Goal: Transaction & Acquisition: Register for event/course

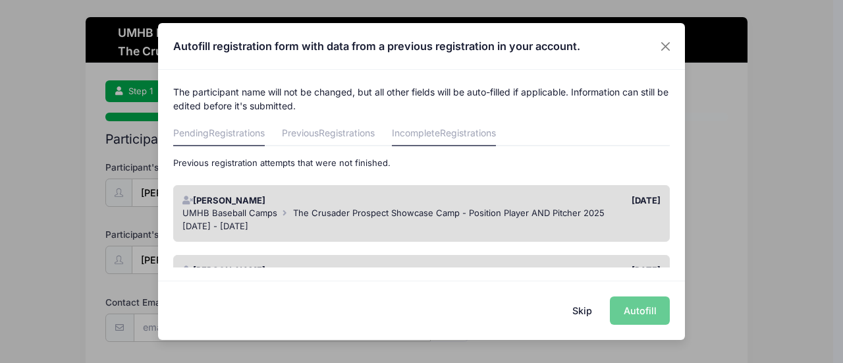
click at [217, 133] on span "Registrations" at bounding box center [237, 132] width 56 height 11
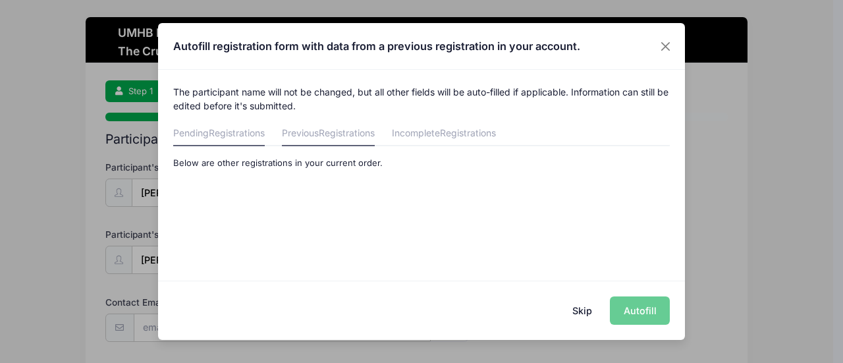
click at [298, 132] on link "Previous Registrations" at bounding box center [328, 134] width 93 height 24
click at [452, 134] on span "Registrations" at bounding box center [468, 132] width 56 height 11
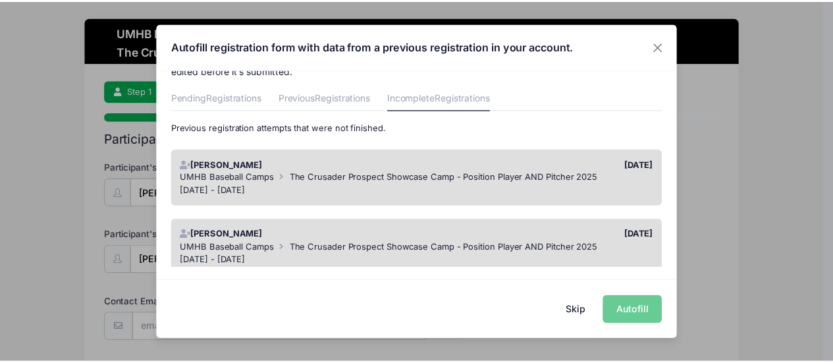
scroll to position [65, 0]
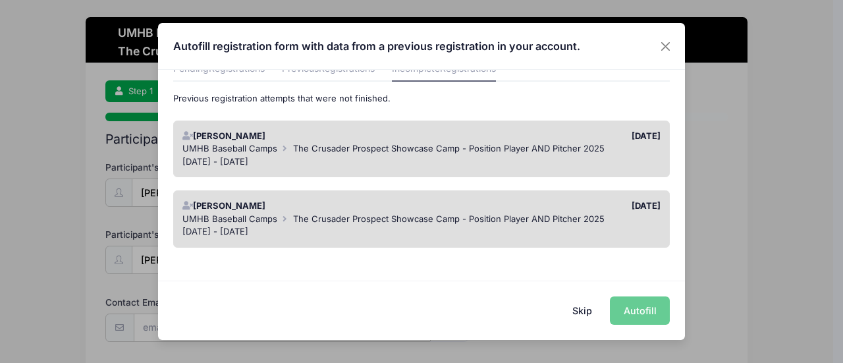
click at [378, 161] on div "[DATE] - [DATE]" at bounding box center [421, 161] width 479 height 13
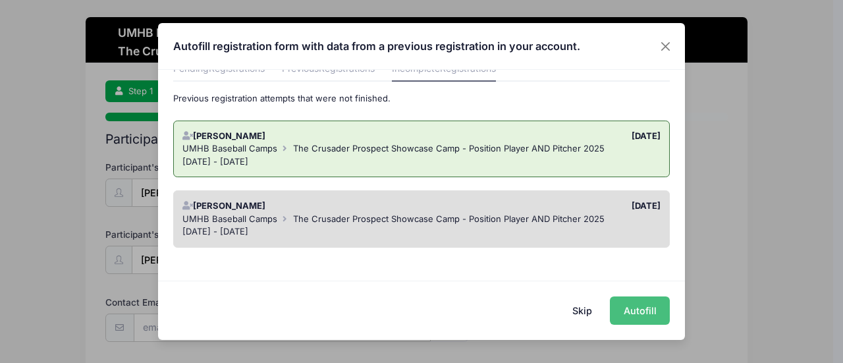
click at [649, 315] on button "Autofill" at bounding box center [640, 310] width 60 height 28
type input "[EMAIL_ADDRESS][DOMAIN_NAME]"
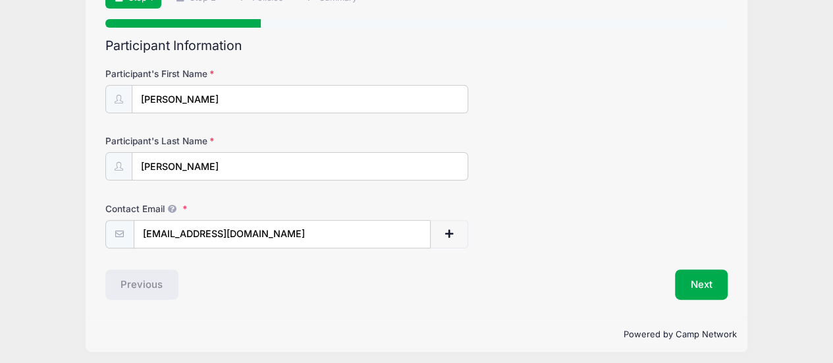
scroll to position [97, 0]
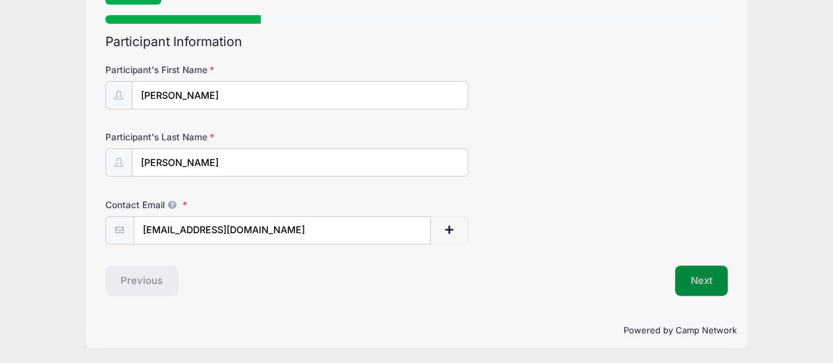
click at [705, 271] on button "Next" at bounding box center [701, 280] width 53 height 30
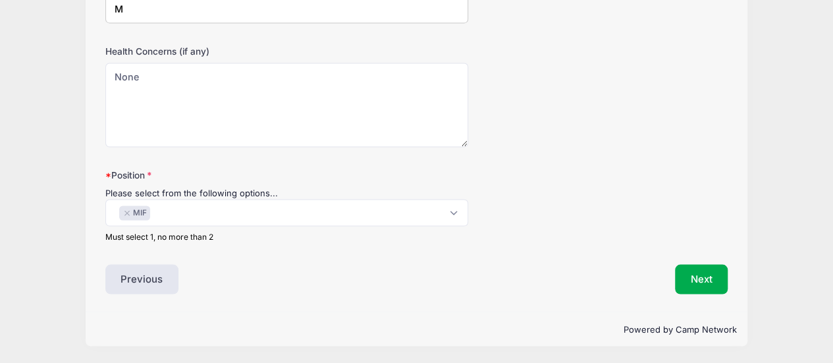
scroll to position [1066, 0]
click at [698, 275] on button "Next" at bounding box center [701, 279] width 53 height 30
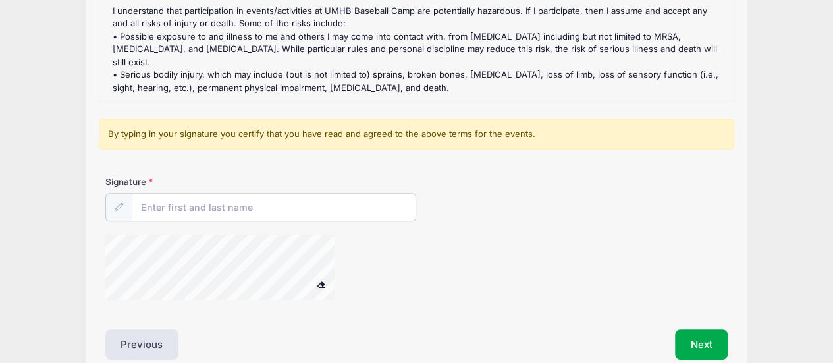
scroll to position [273, 0]
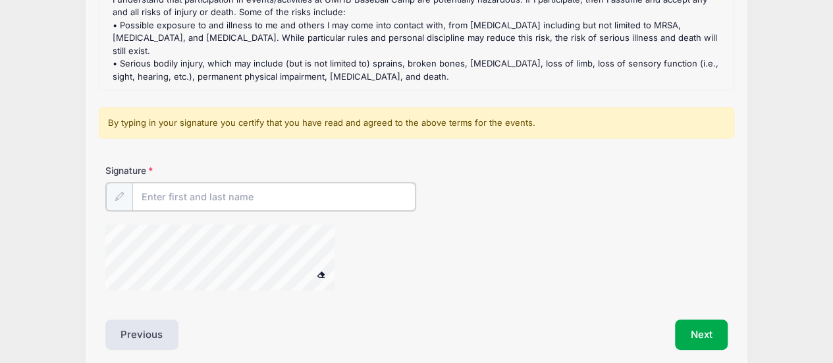
click at [297, 196] on input "Signature" at bounding box center [274, 196] width 284 height 28
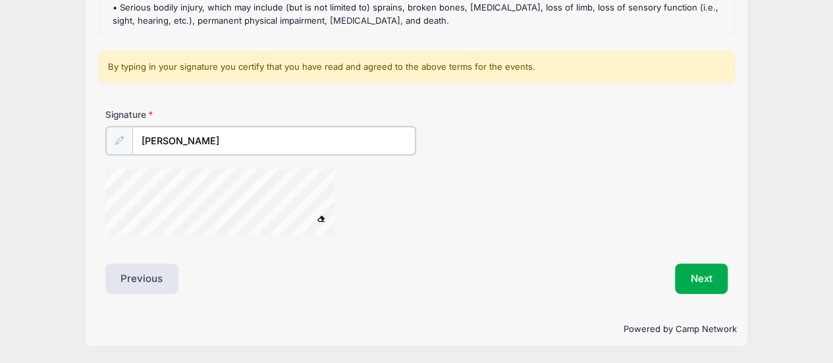
scroll to position [340, 0]
click at [267, 255] on div "Liability Waivers and Cancellation Policies The Crusader Prospect Showcase Camp…" at bounding box center [416, 47] width 623 height 491
type input "[PERSON_NAME]"
click at [700, 278] on button "Next" at bounding box center [701, 278] width 53 height 30
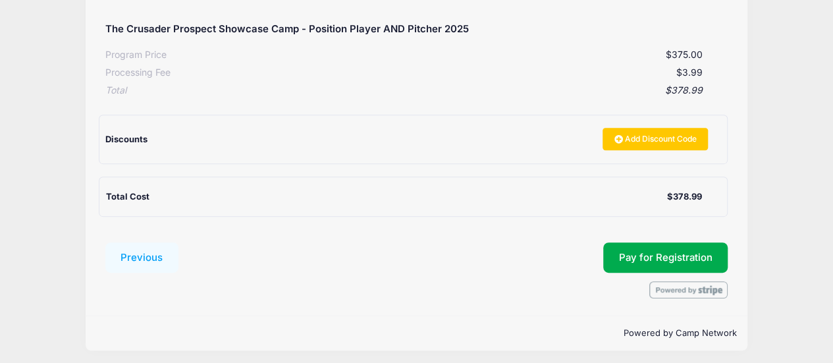
scroll to position [254, 0]
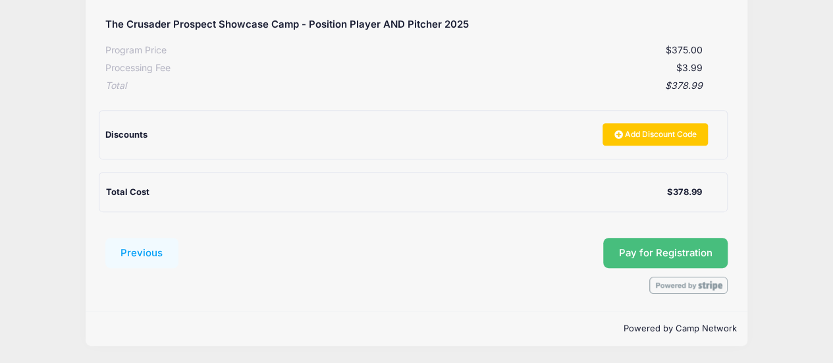
click at [630, 254] on button "Pay for Registration" at bounding box center [665, 253] width 125 height 30
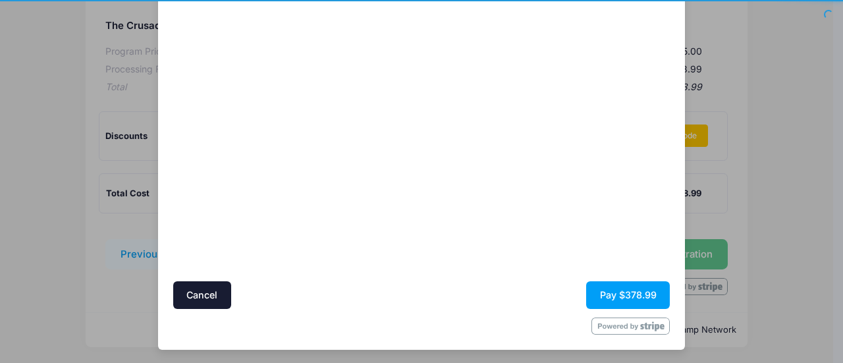
scroll to position [144, 0]
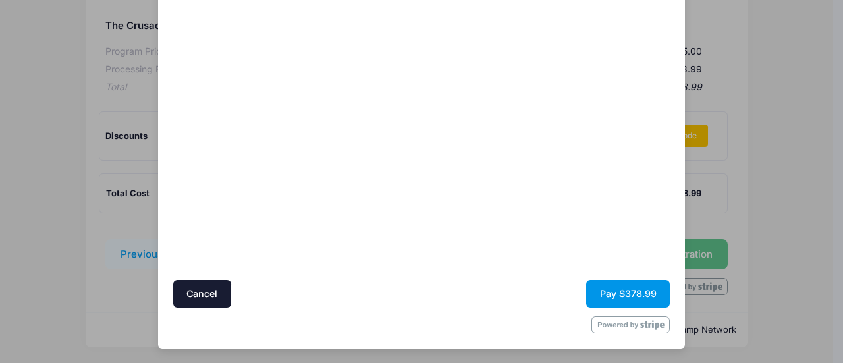
click at [603, 290] on button "Pay $378.99" at bounding box center [628, 294] width 84 height 28
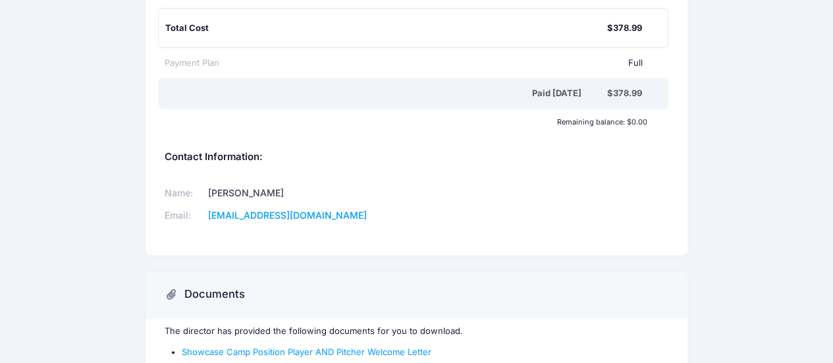
scroll to position [329, 0]
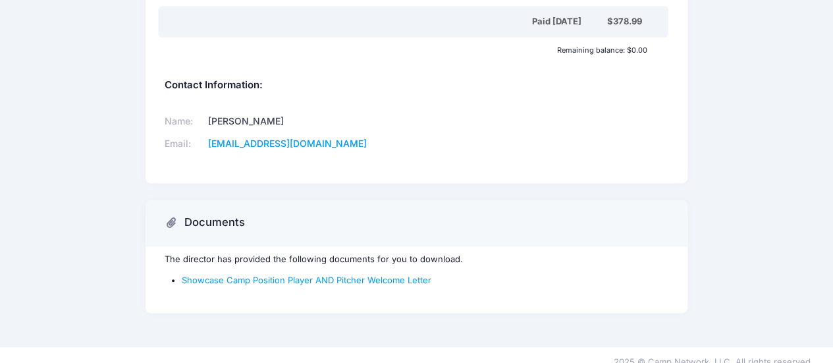
click at [356, 142] on td "[EMAIL_ADDRESS][DOMAIN_NAME]" at bounding box center [302, 144] width 196 height 22
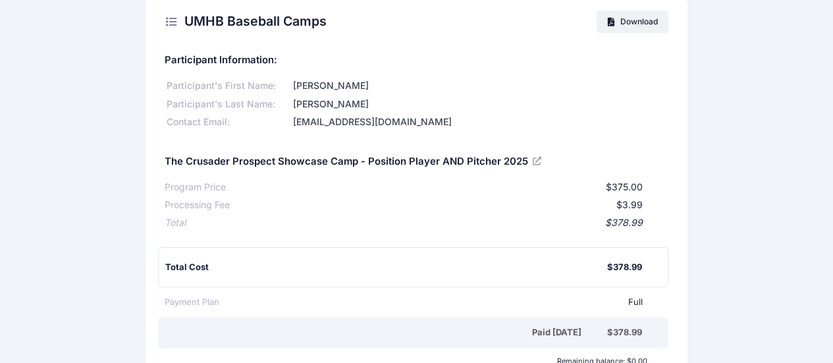
scroll to position [0, 0]
